Goal: Task Accomplishment & Management: Use online tool/utility

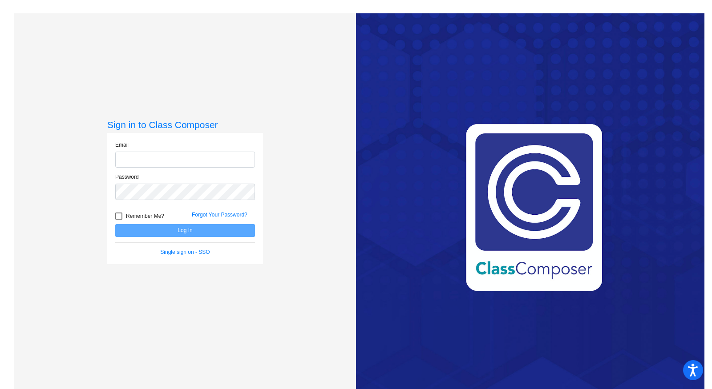
type input "[PERSON_NAME][EMAIL_ADDRESS][DOMAIN_NAME]"
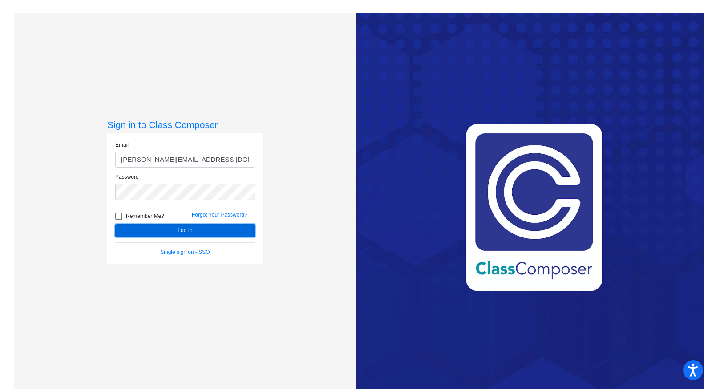
click at [189, 233] on button "Log In" at bounding box center [185, 230] width 140 height 13
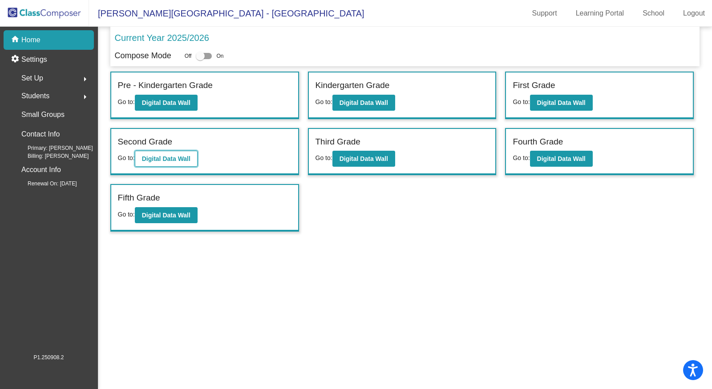
click at [156, 162] on button "Digital Data Wall" at bounding box center [166, 159] width 63 height 16
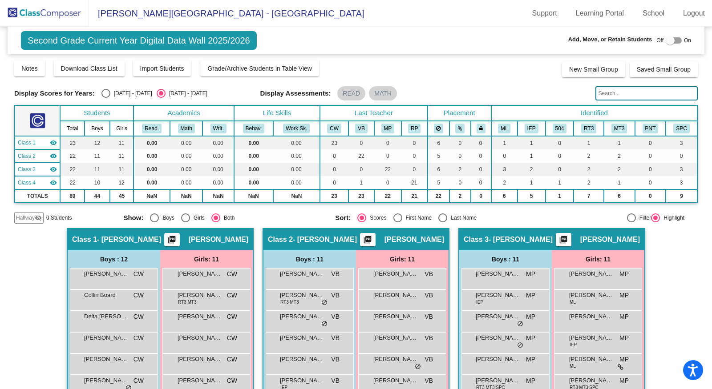
click at [603, 88] on input "text" at bounding box center [646, 93] width 102 height 14
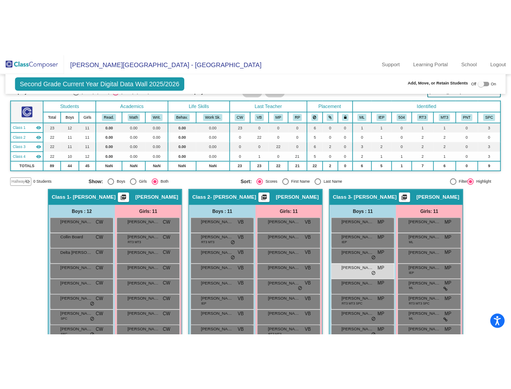
scroll to position [43, 0]
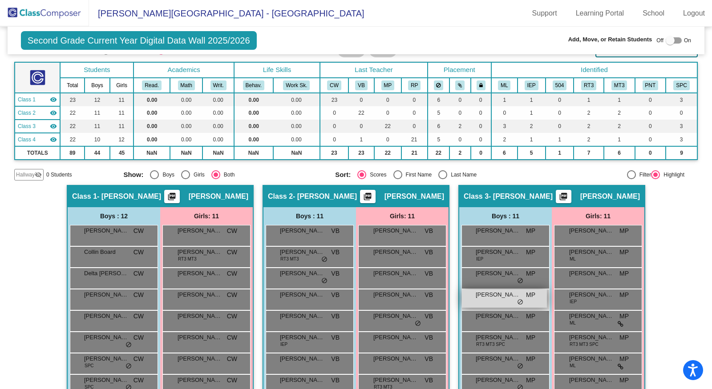
type input "[PERSON_NAME]"
click at [487, 295] on span "[PERSON_NAME]" at bounding box center [498, 295] width 45 height 9
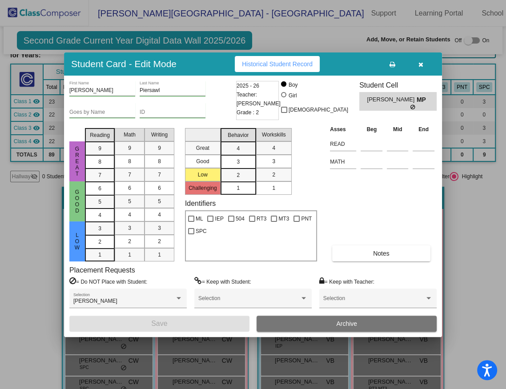
click at [419, 65] on icon "button" at bounding box center [421, 64] width 5 height 6
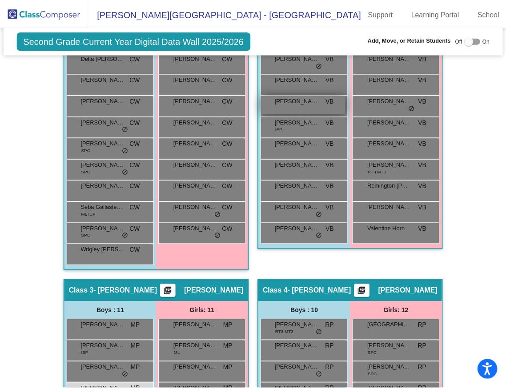
scroll to position [429, 0]
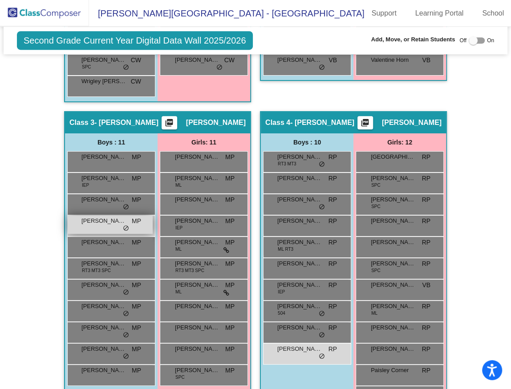
click at [91, 217] on span "[PERSON_NAME]" at bounding box center [103, 221] width 45 height 9
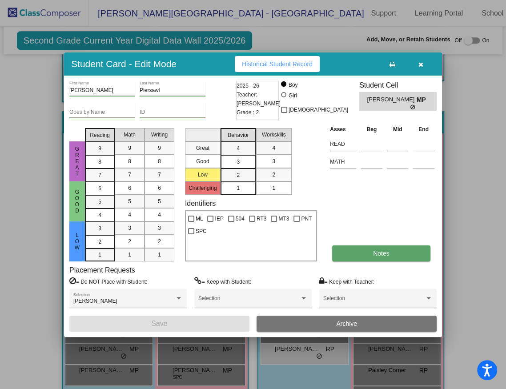
click at [381, 252] on span "Notes" at bounding box center [381, 253] width 16 height 7
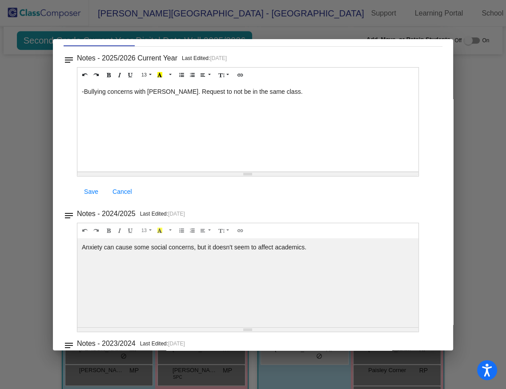
scroll to position [0, 0]
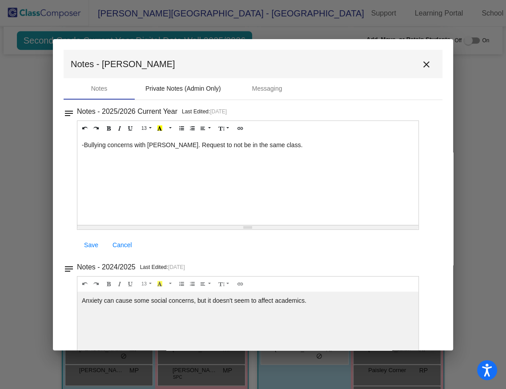
click at [183, 84] on div "Private Notes (Admin Only)" at bounding box center [184, 88] width 76 height 9
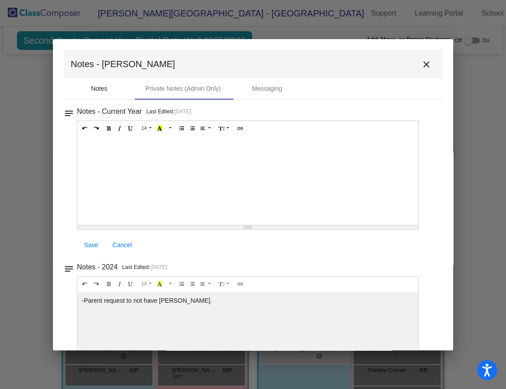
click at [103, 94] on div "Notes" at bounding box center [99, 88] width 71 height 21
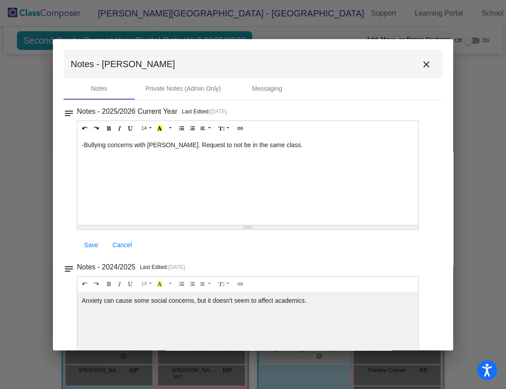
click at [422, 66] on mat-icon "close" at bounding box center [426, 64] width 11 height 11
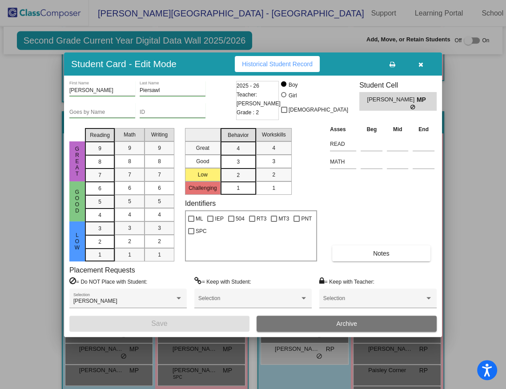
click at [420, 64] on icon "button" at bounding box center [421, 64] width 5 height 6
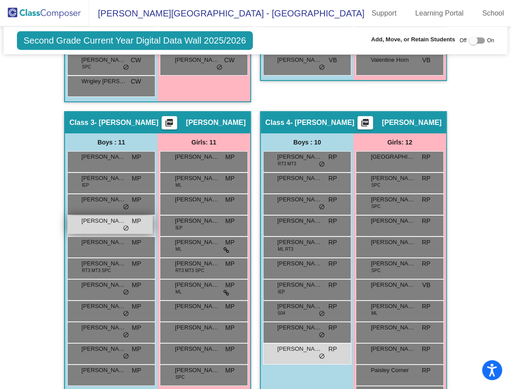
click at [127, 223] on div "[PERSON_NAME] MP lock do_not_disturb_alt" at bounding box center [110, 225] width 85 height 18
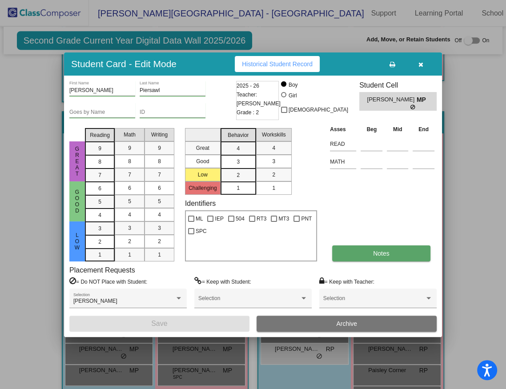
click at [370, 251] on button "Notes" at bounding box center [381, 254] width 98 height 16
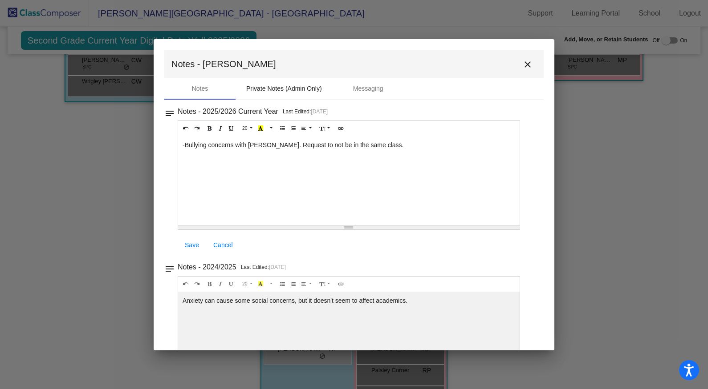
click at [285, 85] on div "Private Notes (Admin Only)" at bounding box center [284, 88] width 76 height 9
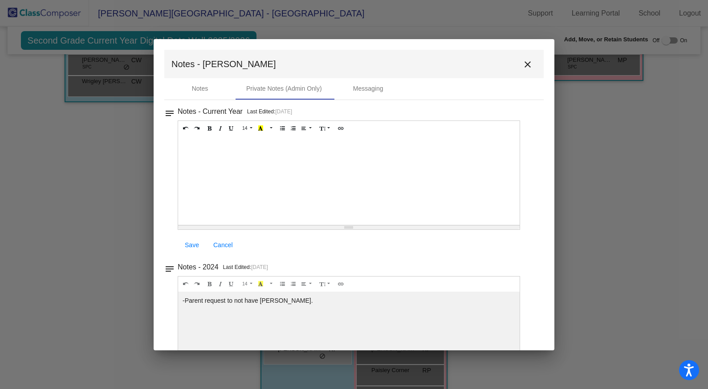
click at [526, 65] on mat-icon "close" at bounding box center [527, 64] width 11 height 11
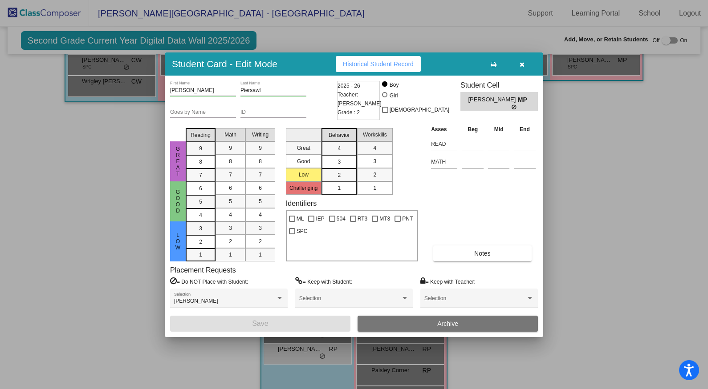
click at [523, 65] on icon "button" at bounding box center [521, 64] width 5 height 6
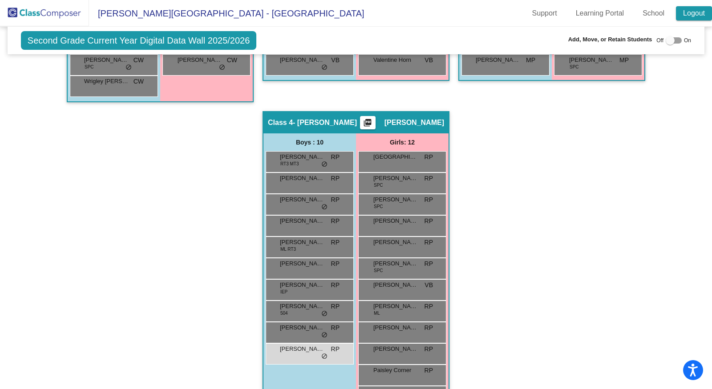
click at [688, 17] on link "Logout" at bounding box center [694, 13] width 36 height 14
